Goal: Transaction & Acquisition: Purchase product/service

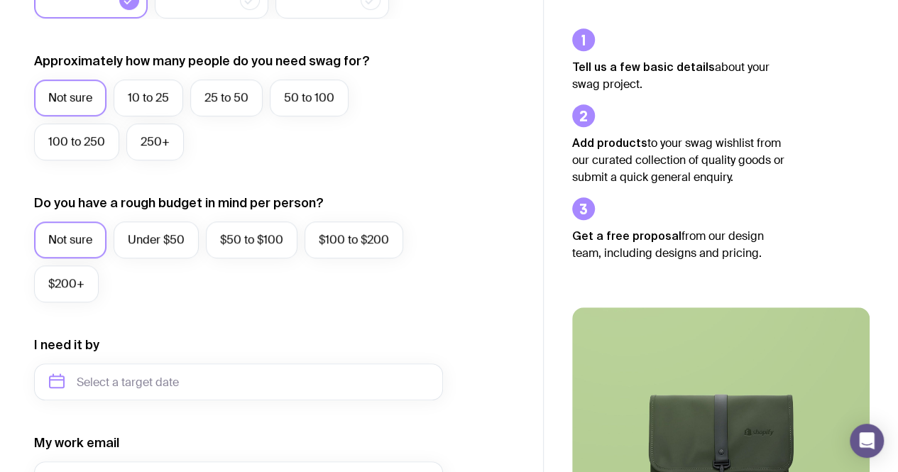
scroll to position [420, 0]
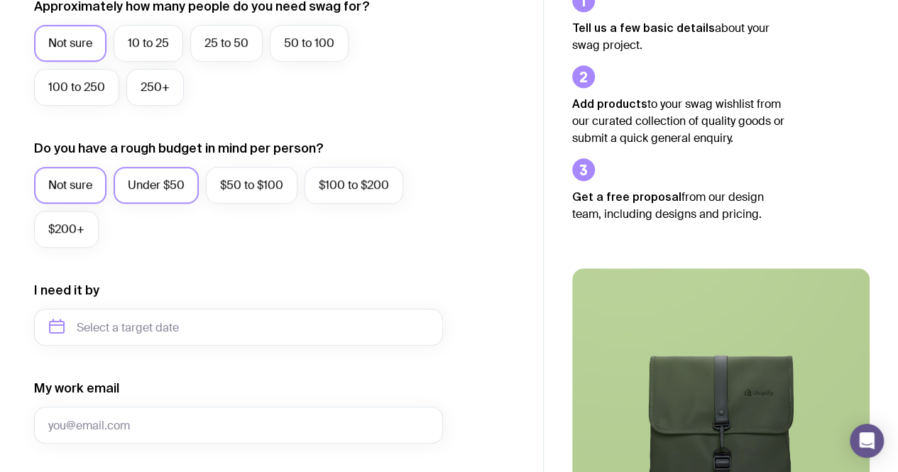
click at [187, 185] on label "Under $50" at bounding box center [156, 185] width 85 height 37
click at [0, 0] on input "Under $50" at bounding box center [0, 0] width 0 height 0
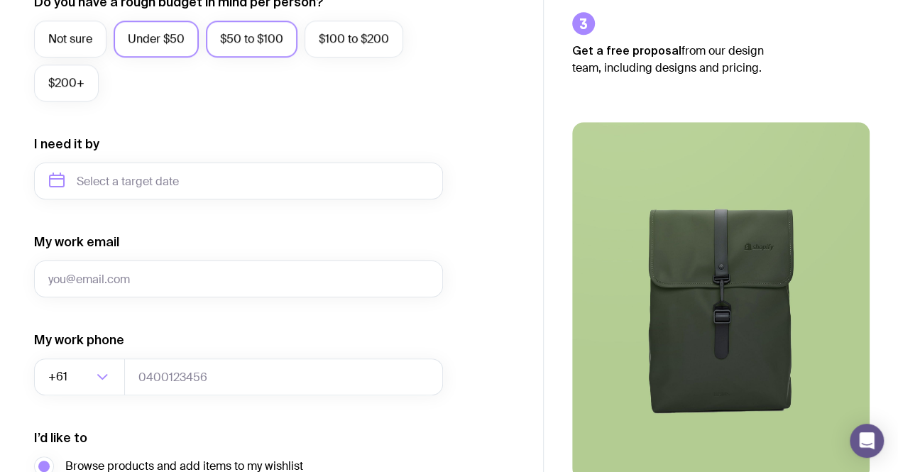
scroll to position [569, 0]
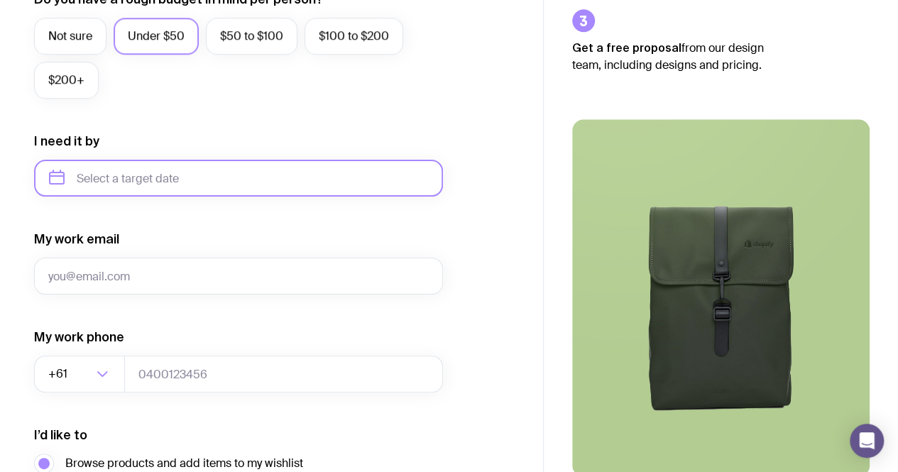
click at [234, 182] on input "text" at bounding box center [238, 178] width 409 height 37
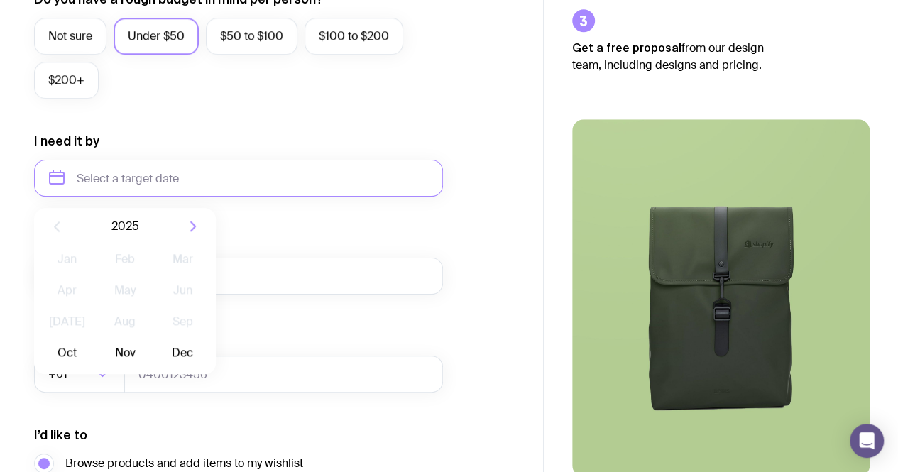
click at [191, 223] on icon "button" at bounding box center [193, 226] width 17 height 17
click at [62, 221] on icon "button" at bounding box center [56, 226] width 17 height 17
click at [182, 354] on button "Dec" at bounding box center [183, 353] width 52 height 28
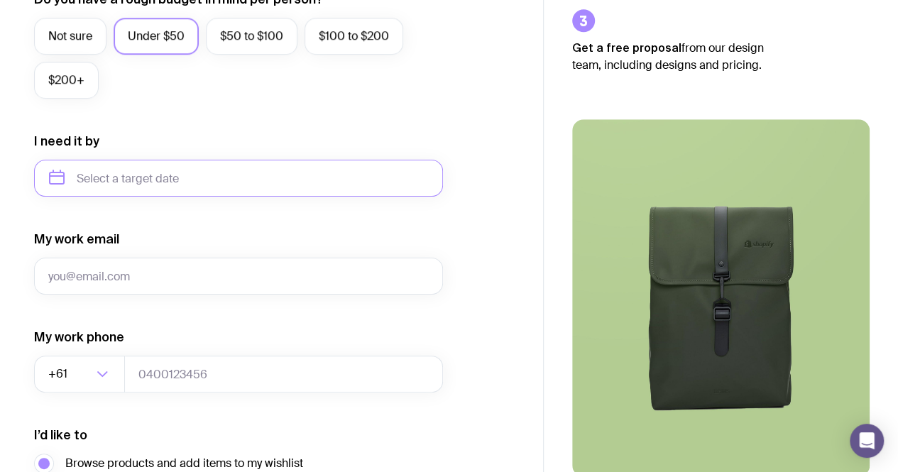
type input "[DATE]"
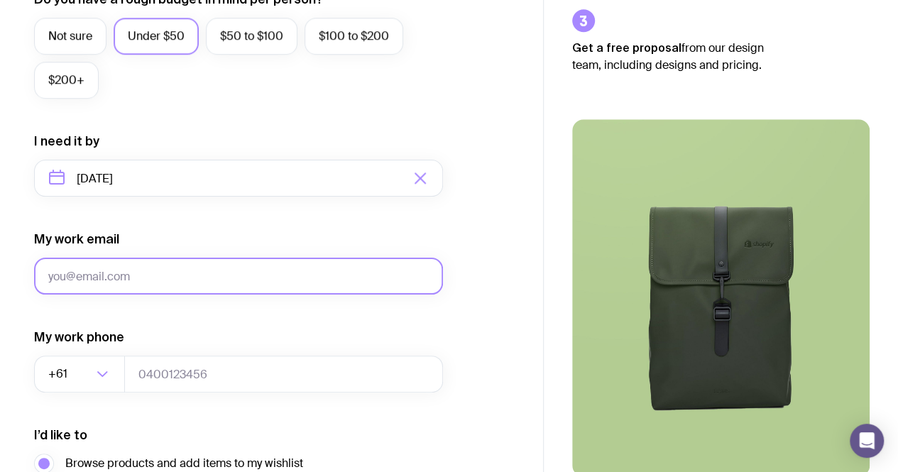
click at [200, 288] on input "My work email" at bounding box center [238, 276] width 409 height 37
type input "[EMAIL_ADDRESS][DOMAIN_NAME]"
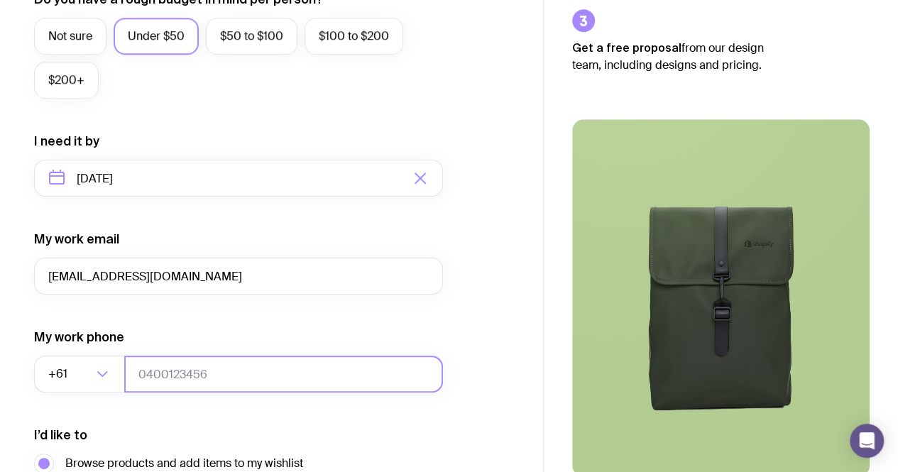
click at [183, 374] on input "tel" at bounding box center [283, 374] width 319 height 37
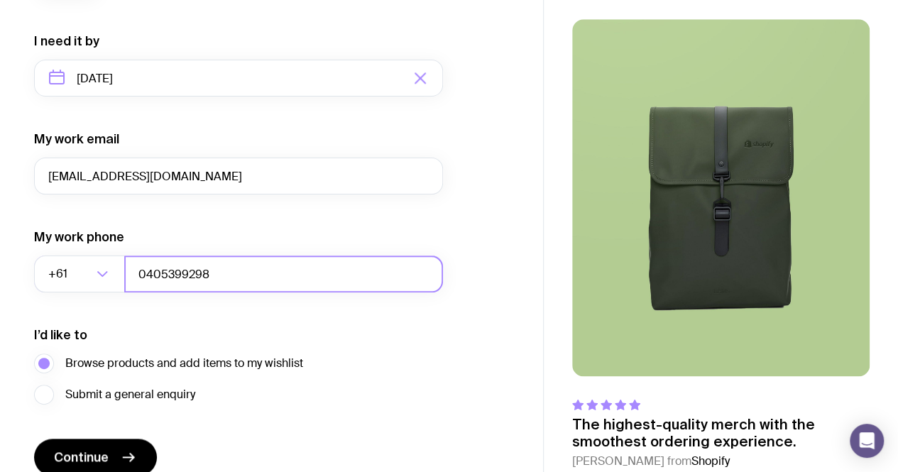
scroll to position [670, 0]
type input "0405399298"
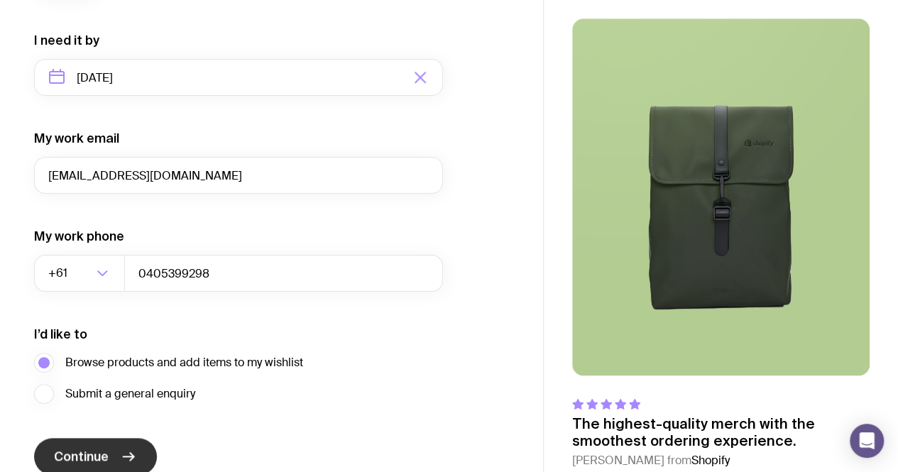
click at [121, 454] on icon "submit" at bounding box center [128, 456] width 17 height 17
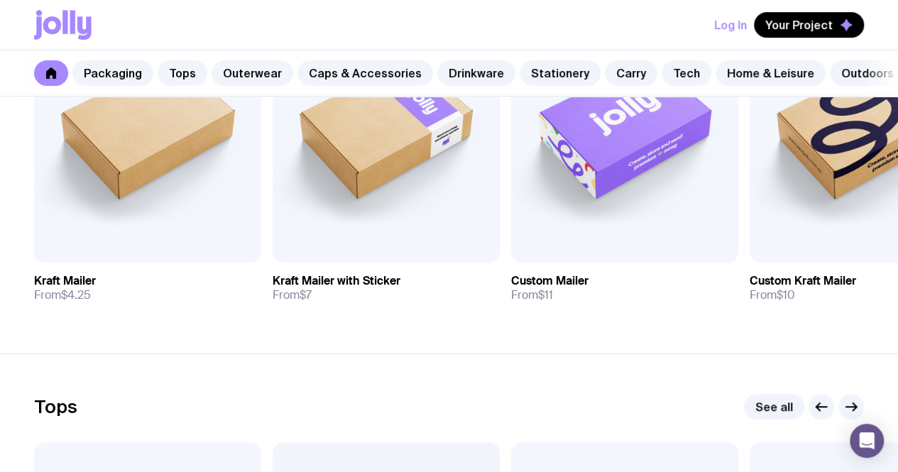
scroll to position [380, 0]
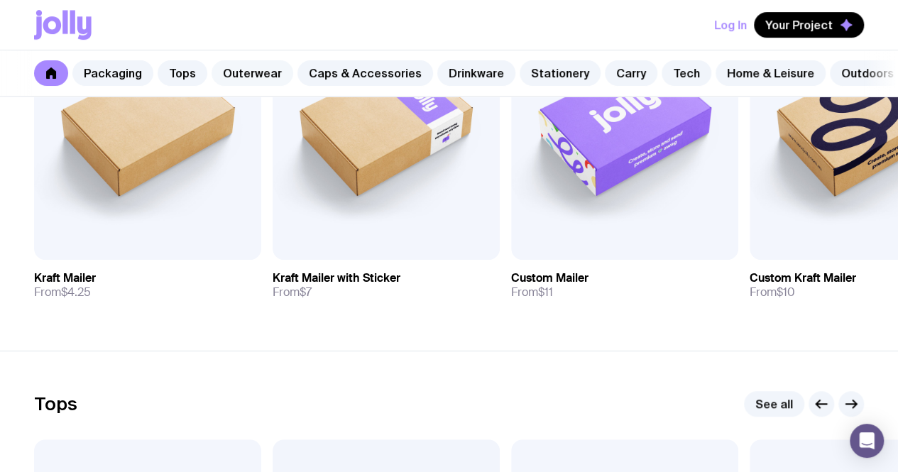
click at [247, 65] on link "Outerwear" at bounding box center [253, 73] width 82 height 26
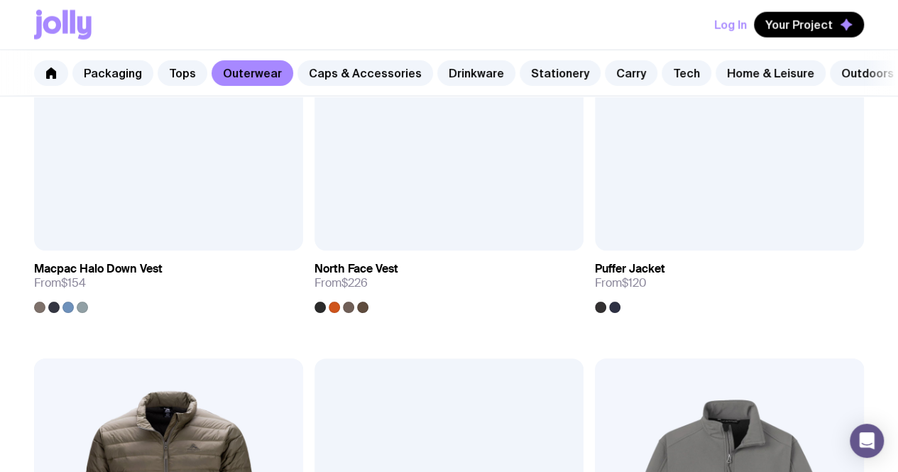
scroll to position [1726, 0]
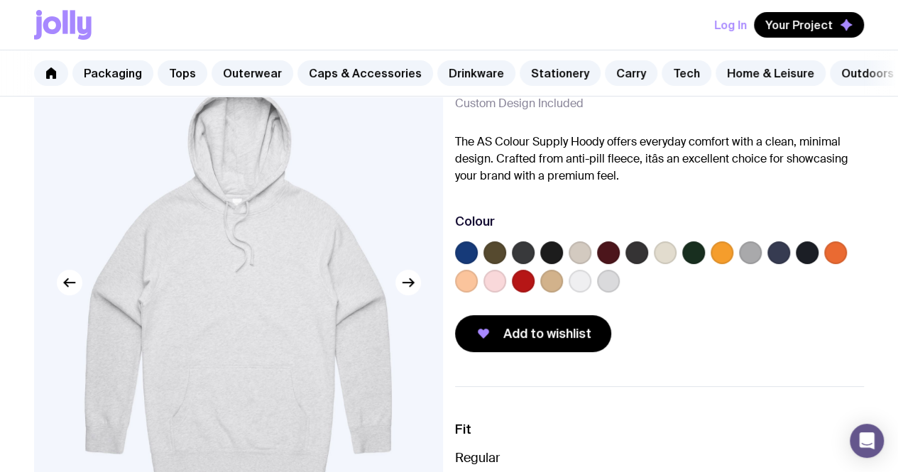
scroll to position [84, 0]
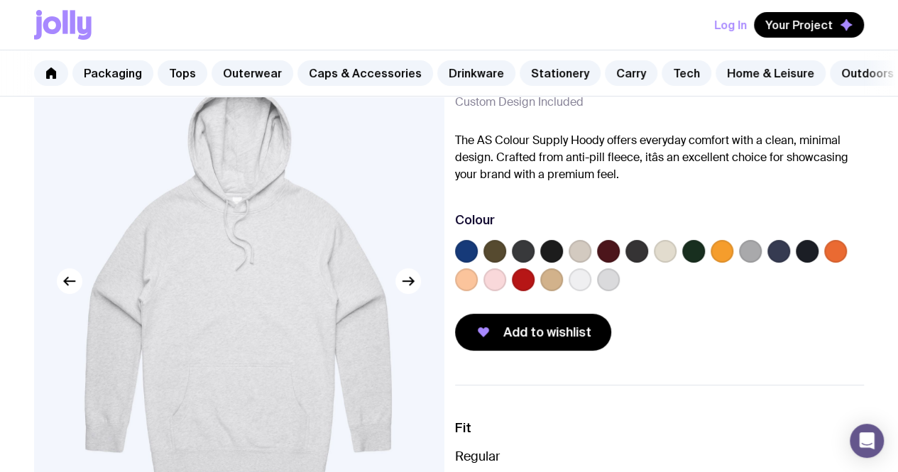
click at [478, 263] on label at bounding box center [466, 251] width 23 height 23
click at [0, 0] on input "radio" at bounding box center [0, 0] width 0 height 0
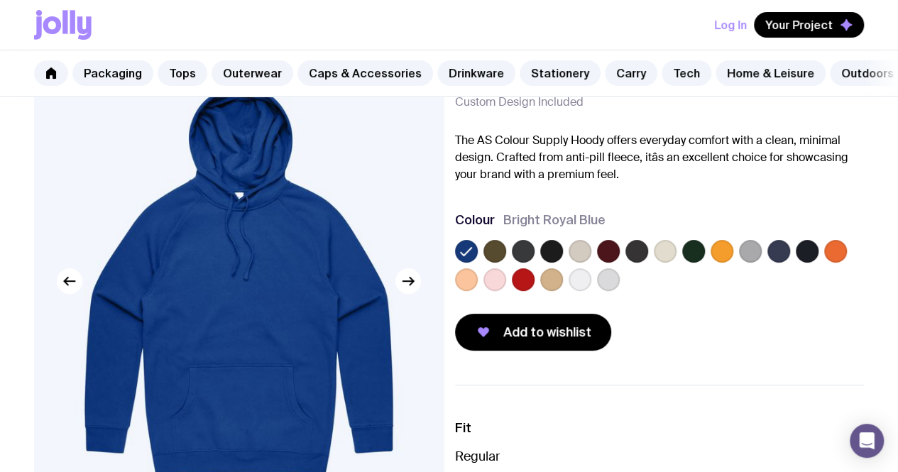
click at [790, 255] on label at bounding box center [779, 251] width 23 height 23
click at [0, 0] on input "radio" at bounding box center [0, 0] width 0 height 0
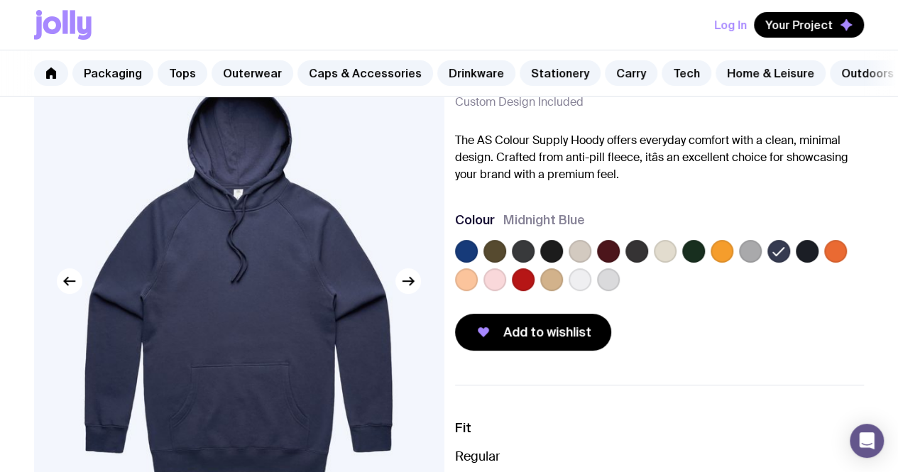
click at [733, 260] on label at bounding box center [722, 251] width 23 height 23
click at [0, 0] on input "radio" at bounding box center [0, 0] width 0 height 0
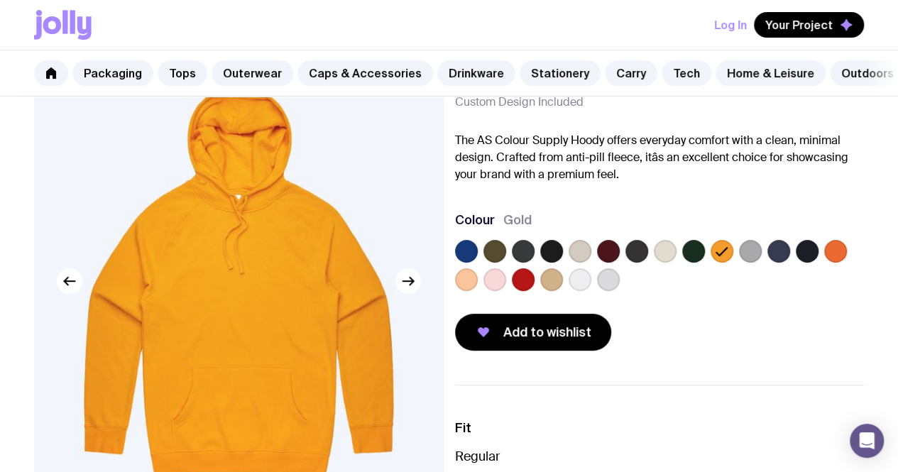
click at [506, 285] on label at bounding box center [495, 279] width 23 height 23
click at [0, 0] on input "radio" at bounding box center [0, 0] width 0 height 0
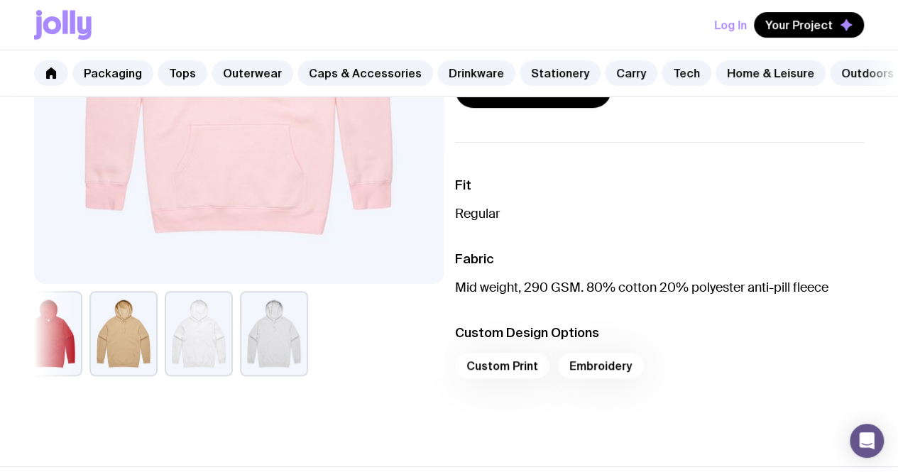
scroll to position [327, 0]
click at [528, 375] on div "Custom Print Embroidery" at bounding box center [660, 369] width 410 height 34
click at [517, 373] on div "Custom Print Embroidery" at bounding box center [660, 369] width 410 height 34
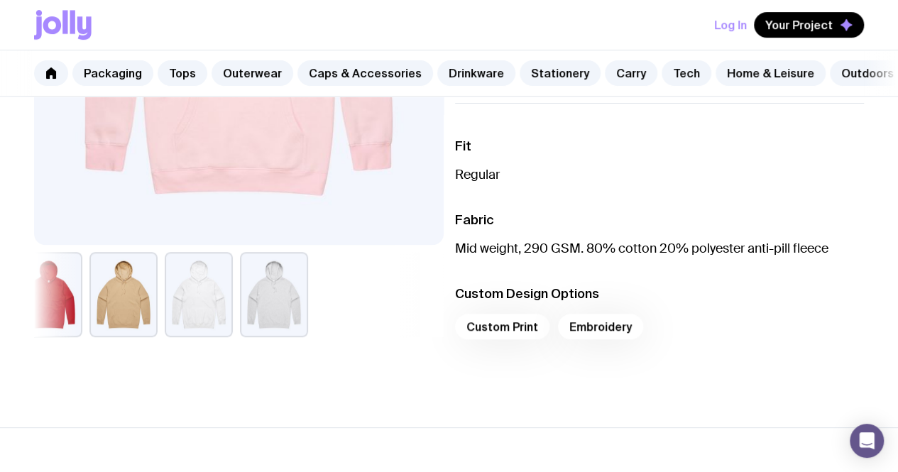
scroll to position [327, 0]
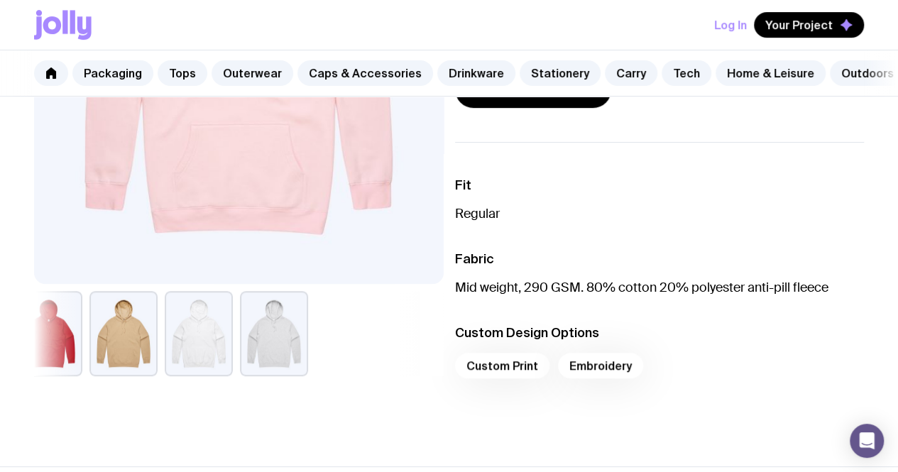
click at [527, 376] on div "Custom Print Embroidery" at bounding box center [660, 370] width 410 height 34
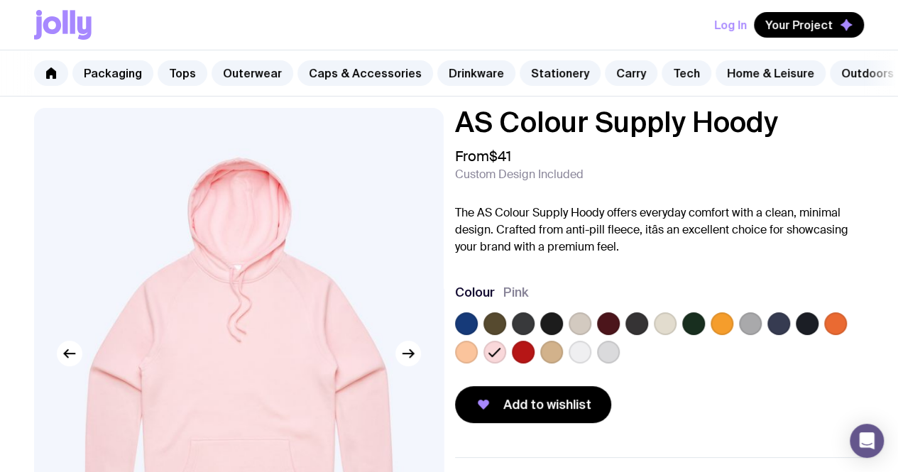
scroll to position [5, 0]
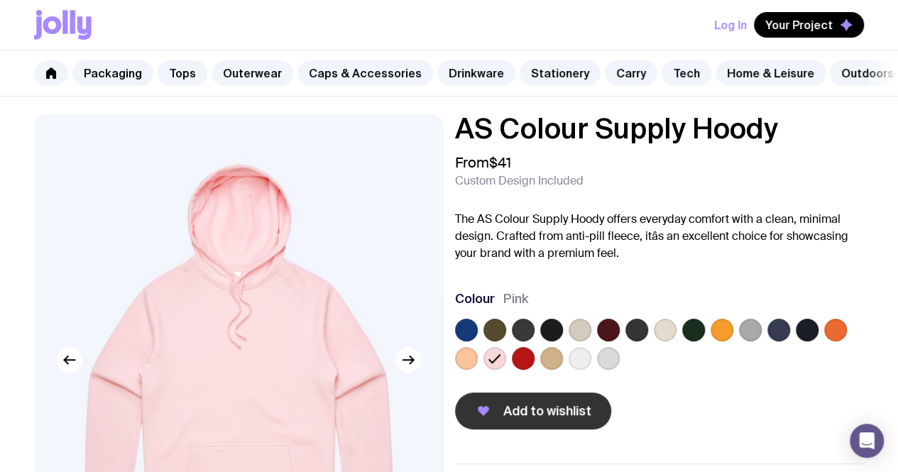
click at [587, 417] on span "Add to wishlist" at bounding box center [547, 411] width 88 height 17
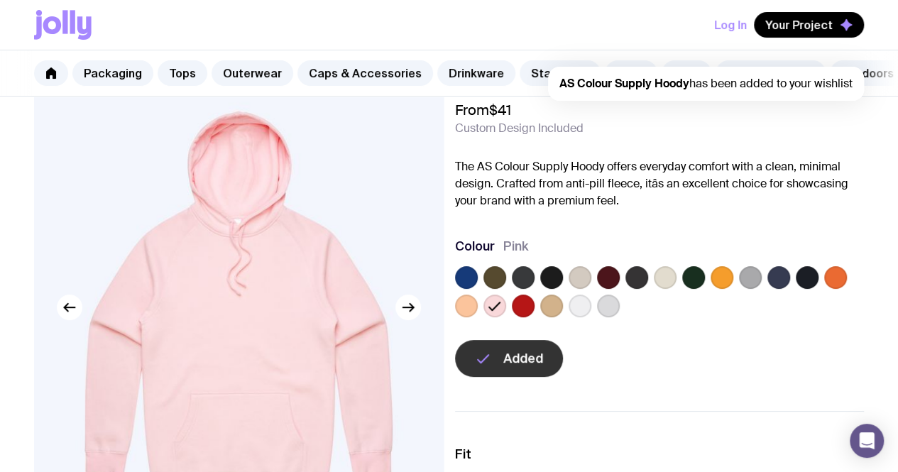
scroll to position [0, 0]
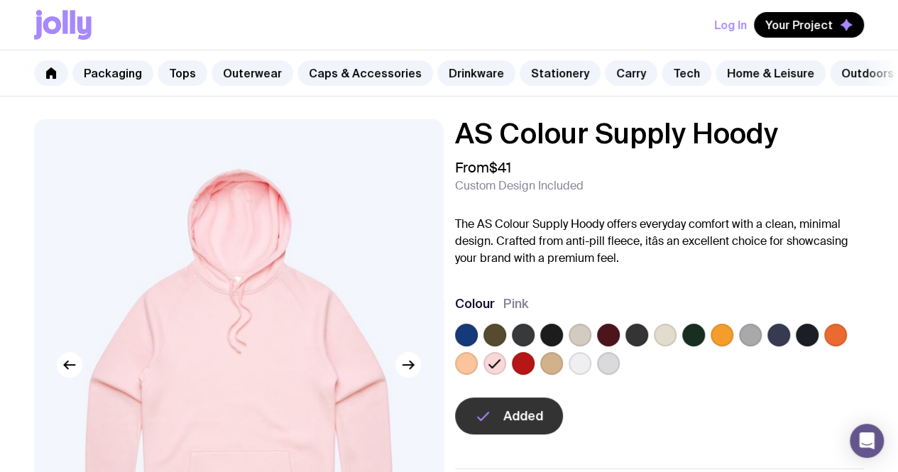
click at [478, 375] on label at bounding box center [466, 363] width 23 height 23
click at [0, 0] on input "radio" at bounding box center [0, 0] width 0 height 0
